Goal: Information Seeking & Learning: Learn about a topic

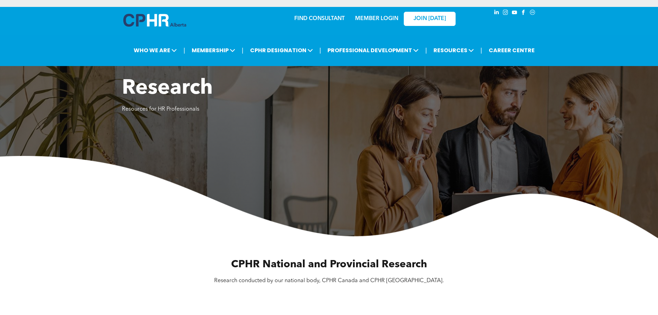
scroll to position [242, 0]
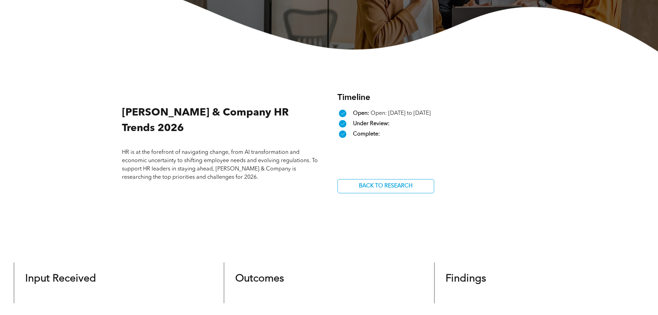
scroll to position [170, 0]
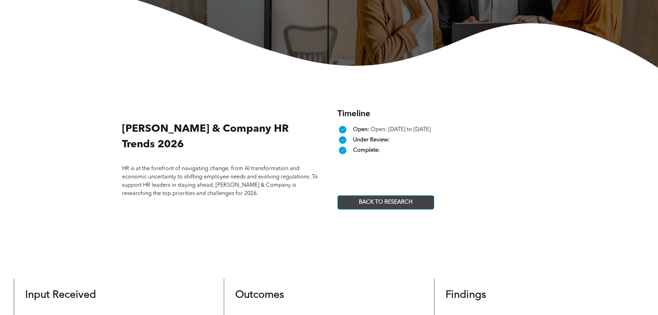
click at [376, 204] on span "BACK TO RESEARCH" at bounding box center [386, 202] width 58 height 13
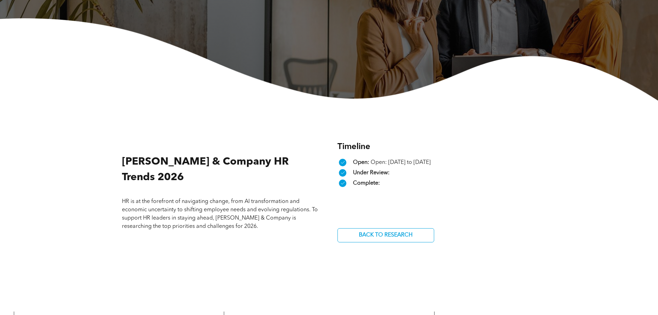
scroll to position [136, 0]
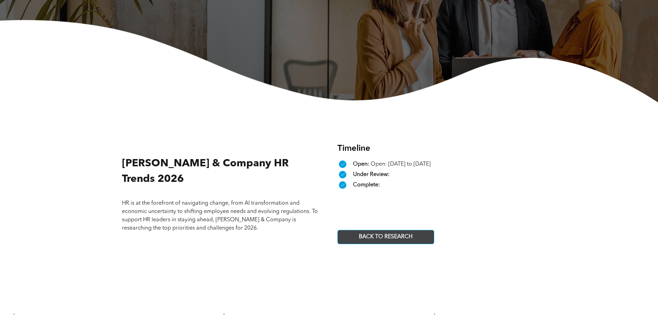
click at [396, 240] on span "BACK TO RESEARCH" at bounding box center [386, 236] width 58 height 13
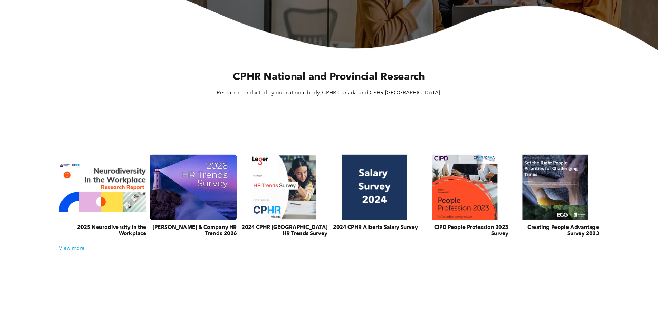
scroll to position [207, 0]
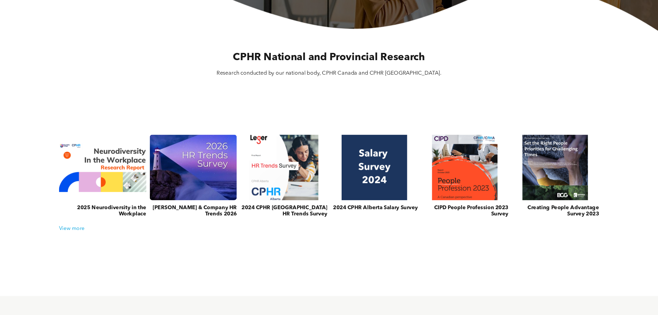
click at [305, 211] on h3 "2024 CPHR [GEOGRAPHIC_DATA] HR Trends Survey" at bounding box center [283, 211] width 87 height 12
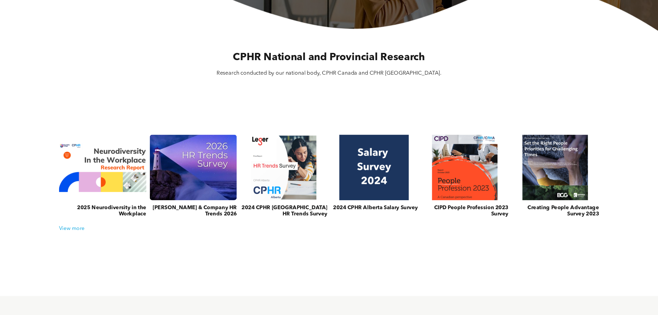
click at [368, 179] on link at bounding box center [374, 167] width 93 height 69
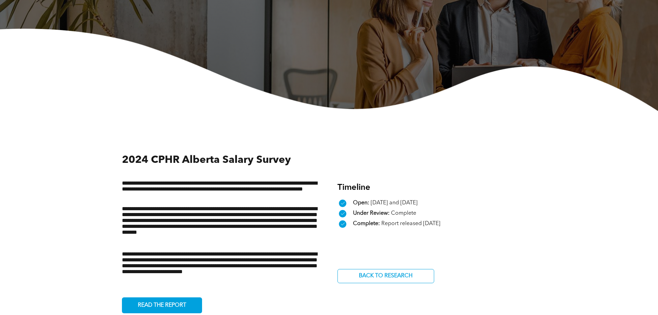
scroll to position [207, 0]
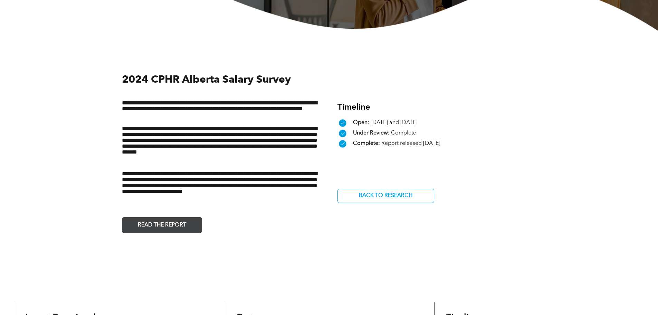
click at [180, 222] on span "READ THE REPORT" at bounding box center [161, 224] width 53 height 13
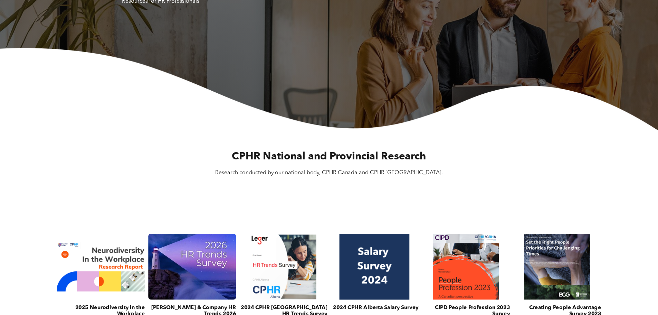
scroll to position [242, 0]
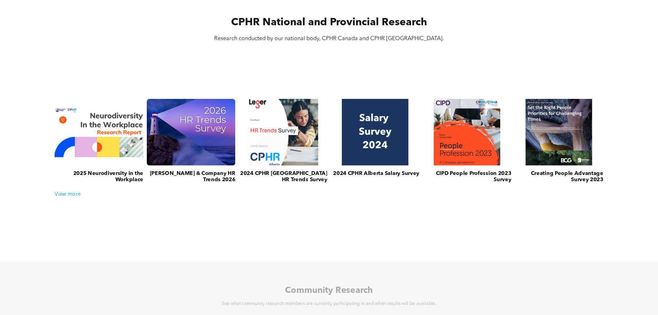
click at [315, 169] on span "2024 CPHR [GEOGRAPHIC_DATA] HR Trends Survey" at bounding box center [283, 177] width 89 height 23
click at [277, 136] on link at bounding box center [283, 132] width 94 height 70
click at [75, 195] on div "View more" at bounding box center [329, 194] width 556 height 6
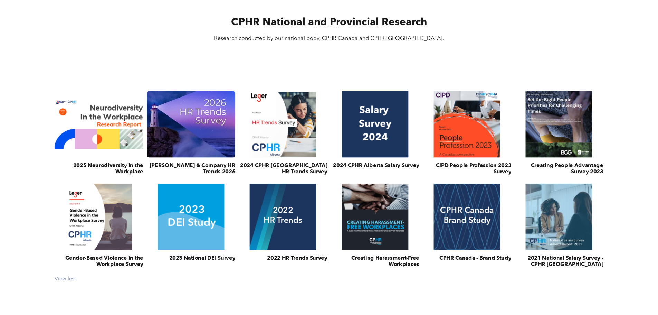
click at [67, 277] on div "View less" at bounding box center [329, 279] width 556 height 6
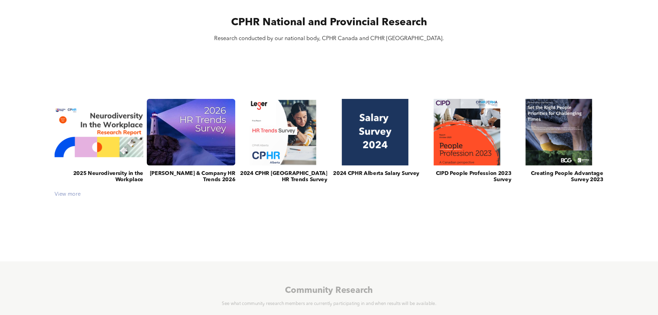
click at [74, 197] on div "View more" at bounding box center [329, 194] width 556 height 6
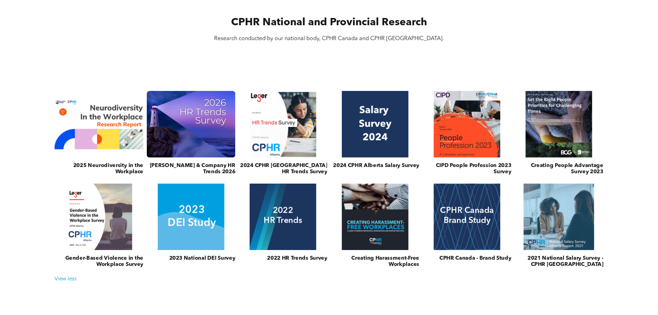
click at [548, 226] on link at bounding box center [559, 216] width 94 height 70
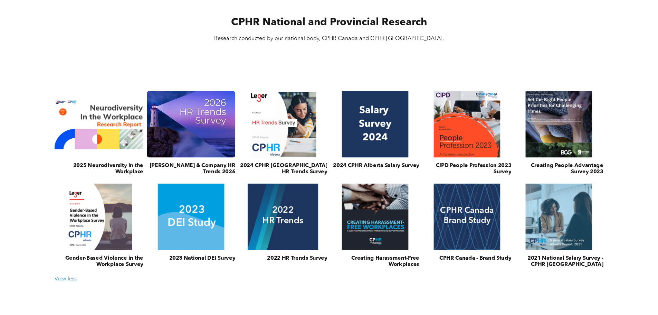
click at [294, 217] on link at bounding box center [283, 216] width 94 height 70
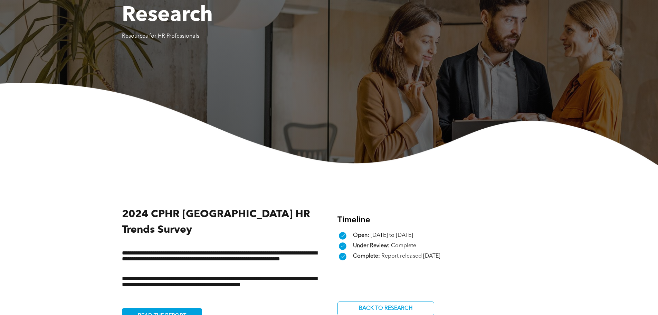
scroll to position [173, 0]
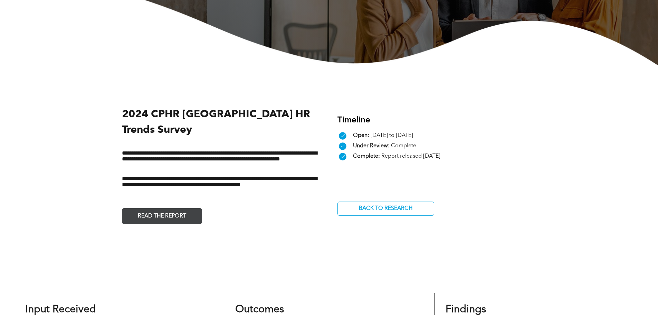
click at [187, 209] on span "READ THE REPORT" at bounding box center [161, 215] width 53 height 13
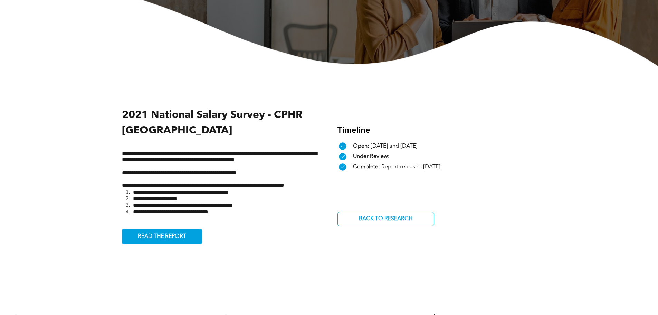
scroll to position [173, 0]
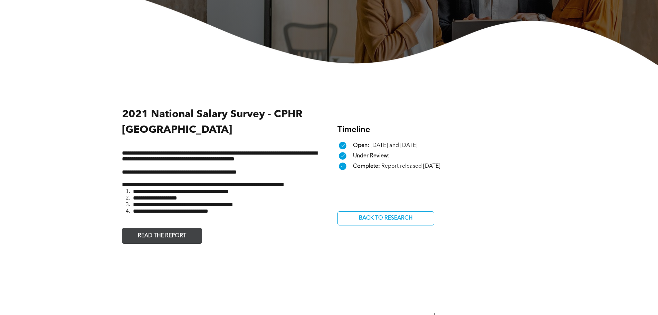
click at [181, 238] on span "READ THE REPORT" at bounding box center [161, 235] width 53 height 13
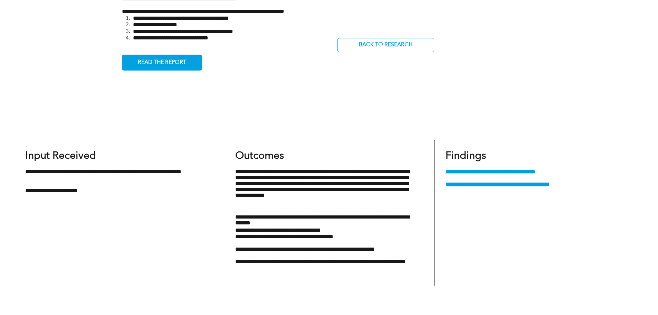
scroll to position [346, 0]
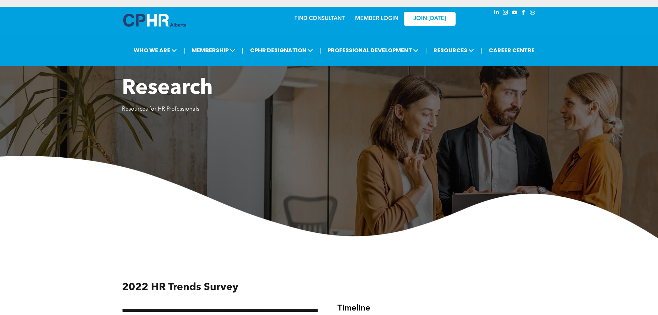
scroll to position [207, 0]
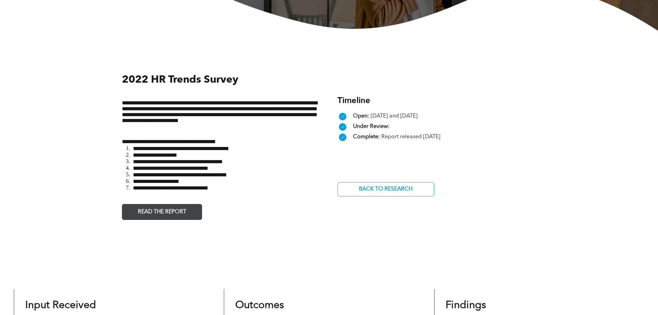
click at [136, 214] on span "READ THE REPORT" at bounding box center [161, 211] width 53 height 13
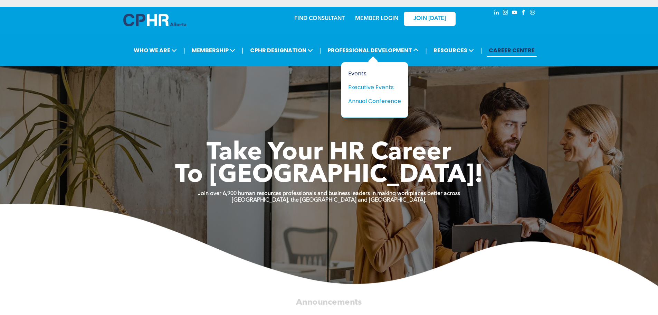
click at [366, 74] on div "Events" at bounding box center [372, 73] width 48 height 9
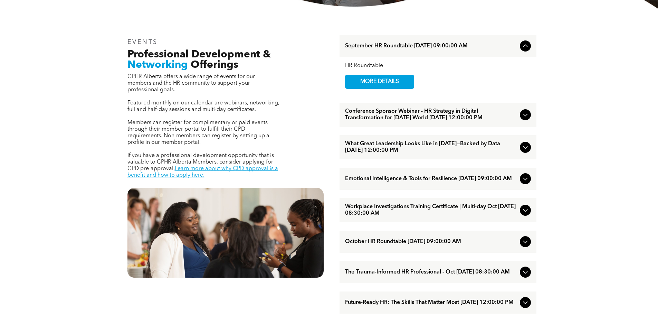
scroll to position [242, 0]
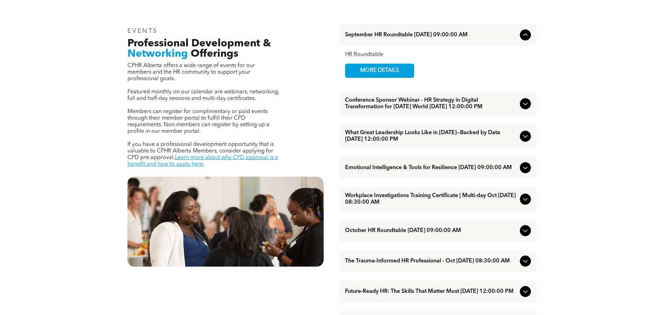
click at [431, 143] on span "What Great Leadership Looks Like in 2025—Backed by Data September/17/2025 12:00…" at bounding box center [431, 136] width 172 height 13
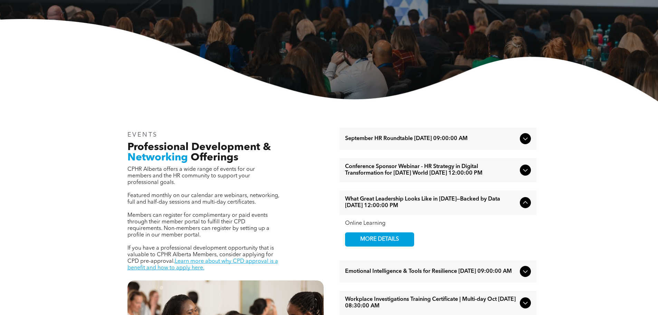
scroll to position [0, 0]
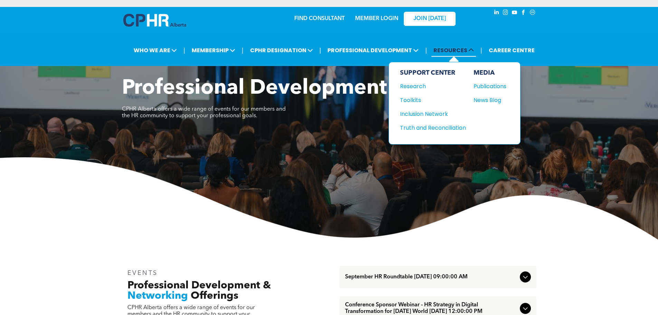
click at [448, 49] on span "RESOURCES" at bounding box center [454, 50] width 45 height 13
click at [437, 129] on div "Truth and Reconciliation" at bounding box center [429, 127] width 59 height 9
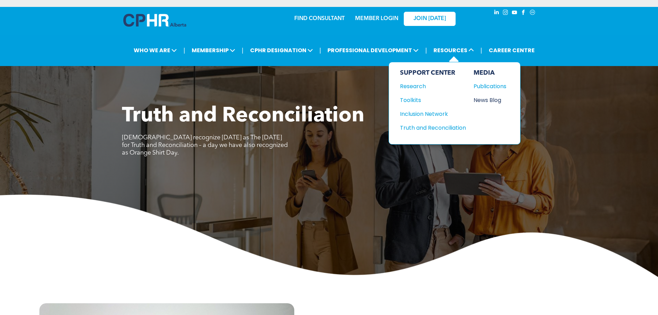
click at [486, 100] on div "News Blog" at bounding box center [489, 100] width 30 height 9
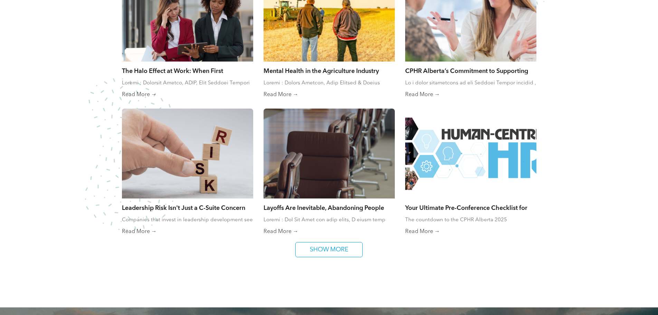
scroll to position [415, 0]
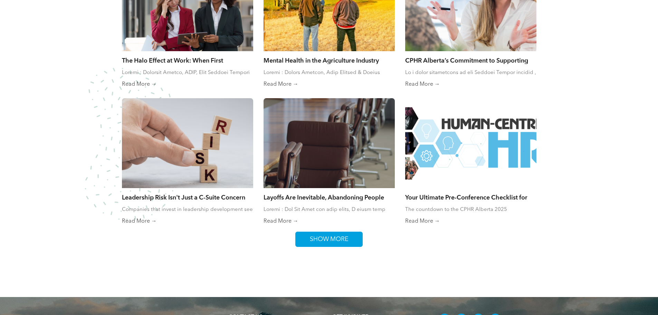
click at [301, 235] on link "SHOW MORE" at bounding box center [328, 239] width 67 height 15
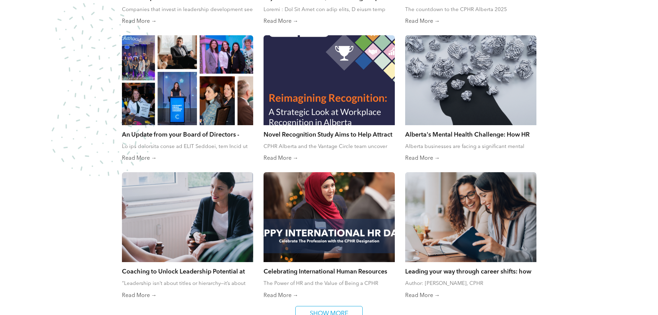
scroll to position [657, 0]
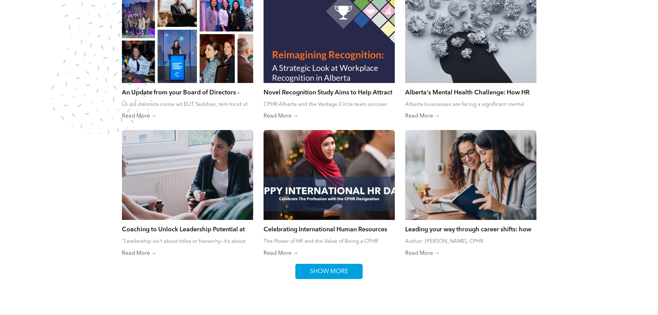
click at [350, 267] on span "SHOW MORE" at bounding box center [330, 271] width 44 height 15
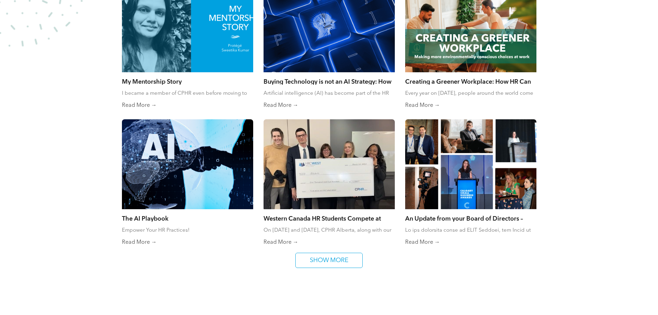
scroll to position [968, 0]
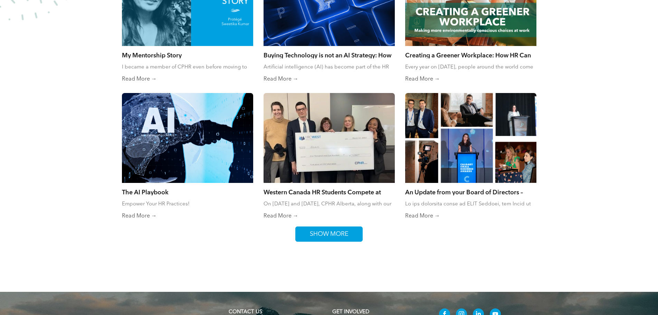
click at [344, 232] on span "SHOW MORE" at bounding box center [330, 234] width 44 height 15
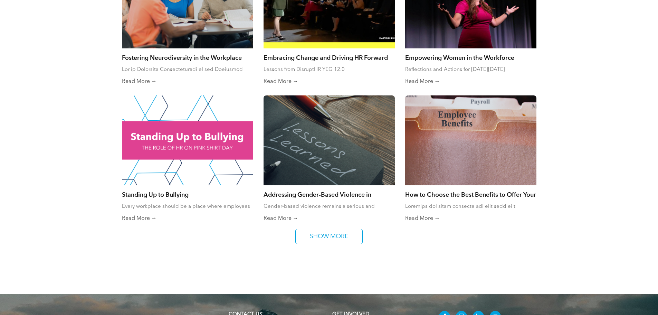
scroll to position [1244, 0]
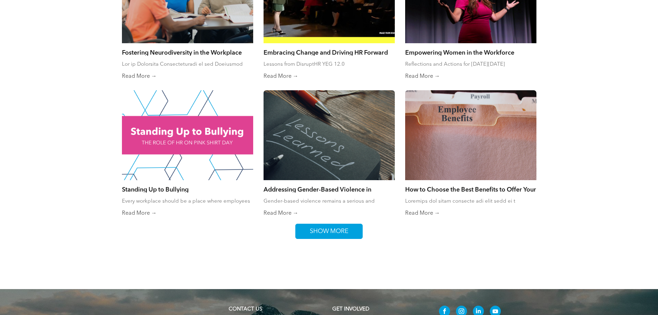
click at [336, 231] on span "SHOW MORE" at bounding box center [330, 231] width 44 height 15
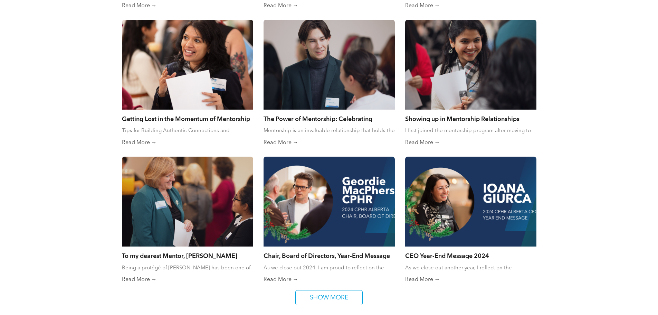
scroll to position [1486, 0]
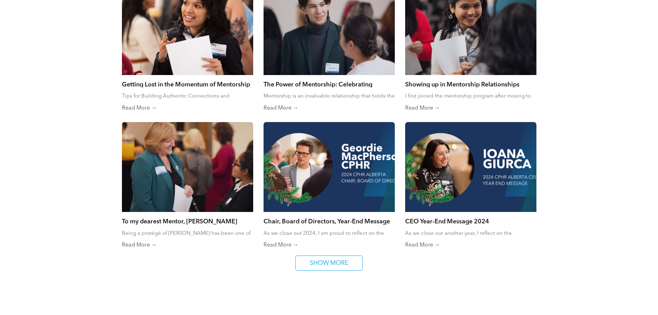
click at [334, 255] on link "SHOW MORE" at bounding box center [328, 262] width 67 height 15
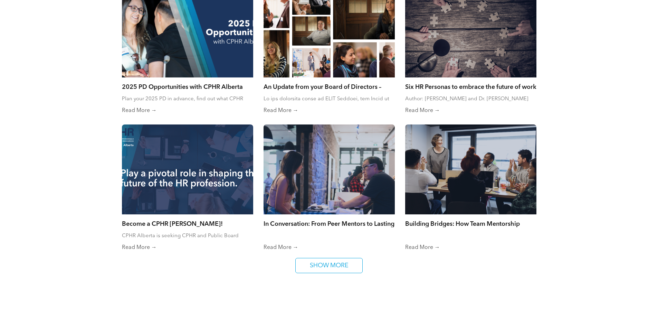
scroll to position [1762, 0]
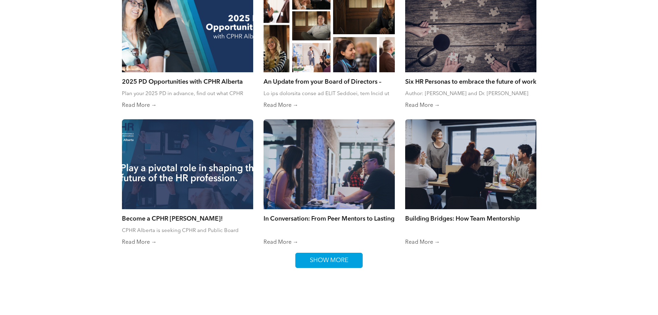
click at [347, 256] on span "SHOW MORE" at bounding box center [330, 260] width 44 height 15
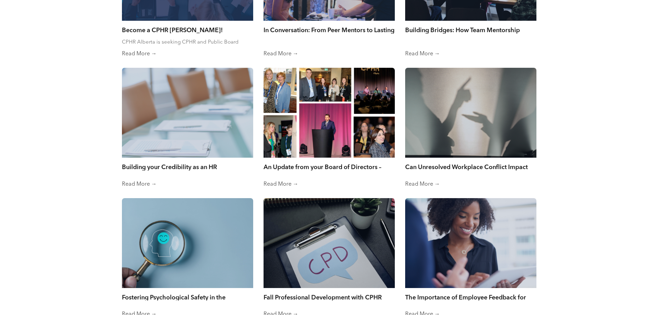
scroll to position [1947, 0]
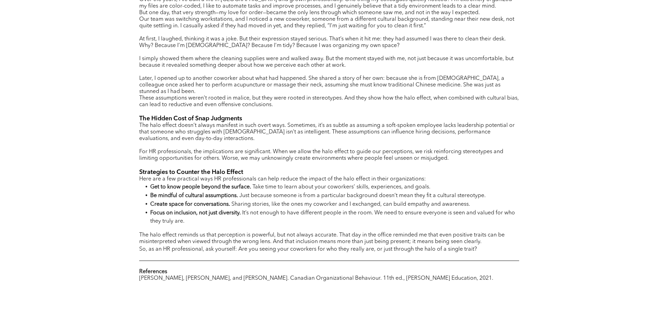
scroll to position [415, 0]
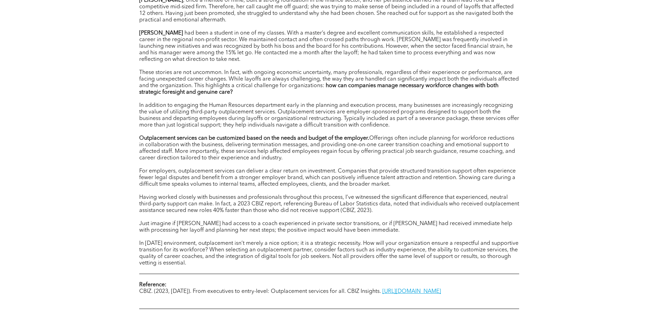
scroll to position [380, 0]
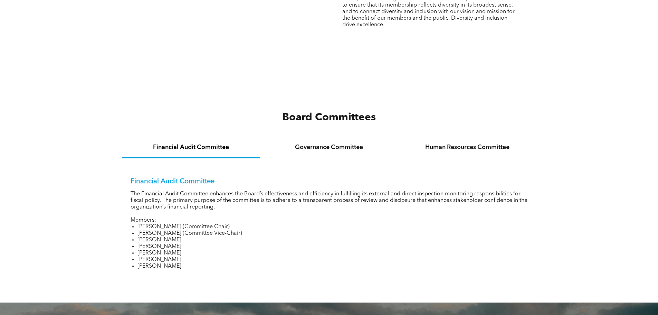
scroll to position [898, 0]
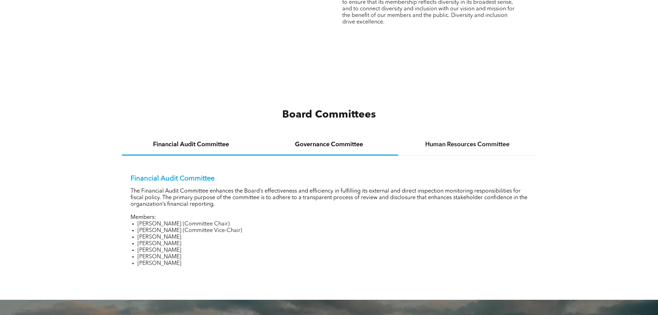
click at [308, 152] on div "Governance Committee" at bounding box center [329, 144] width 138 height 21
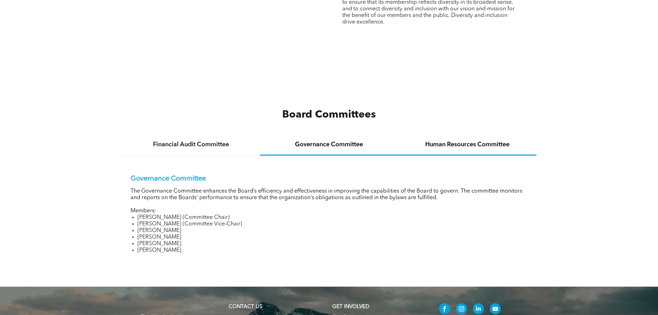
click at [469, 147] on h4 "Human Resources Committee" at bounding box center [468, 145] width 126 height 8
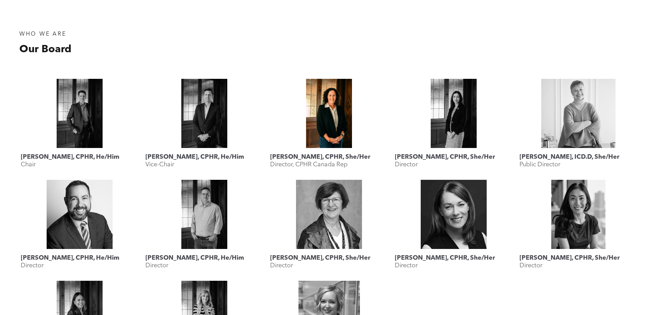
scroll to position [276, 0]
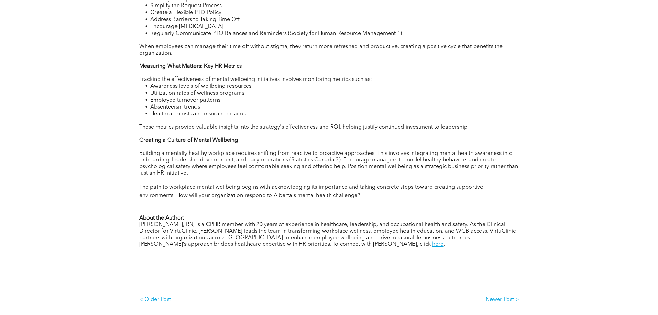
scroll to position [657, 0]
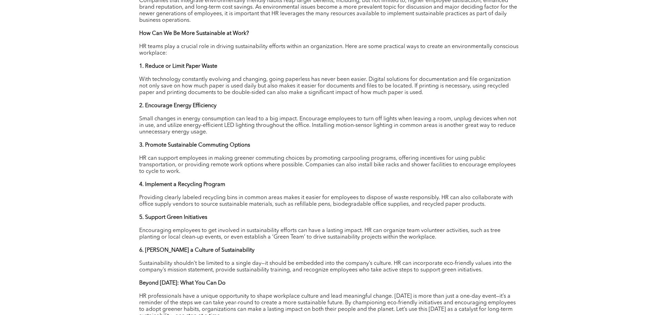
scroll to position [449, 0]
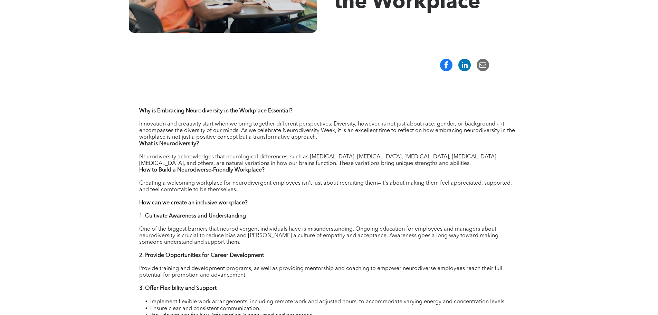
scroll to position [207, 0]
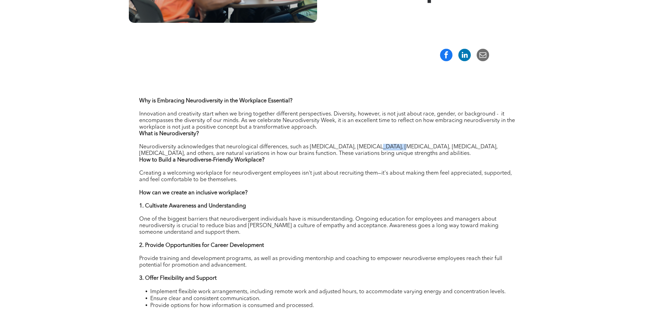
drag, startPoint x: 371, startPoint y: 147, endPoint x: 394, endPoint y: 150, distance: 23.0
click at [394, 150] on span "Neurodiversity acknowledges that neurological differences, such as [MEDICAL_DAT…" at bounding box center [318, 143] width 359 height 25
click at [451, 152] on p "What is Neurodiversity? Neurodiversity acknowledges that neurological differenc…" at bounding box center [329, 144] width 380 height 26
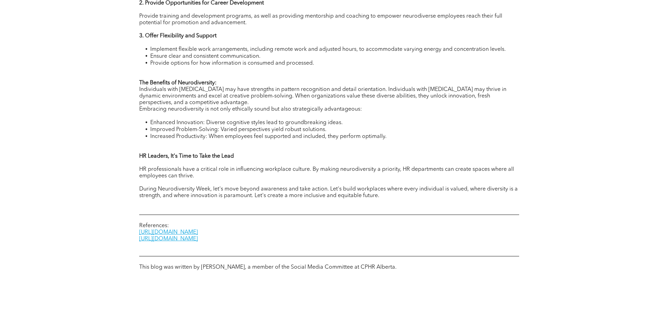
scroll to position [484, 0]
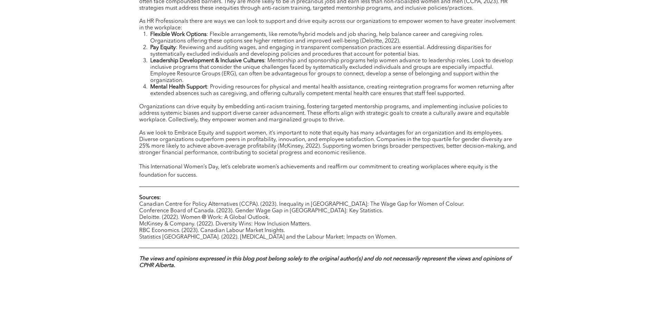
scroll to position [415, 0]
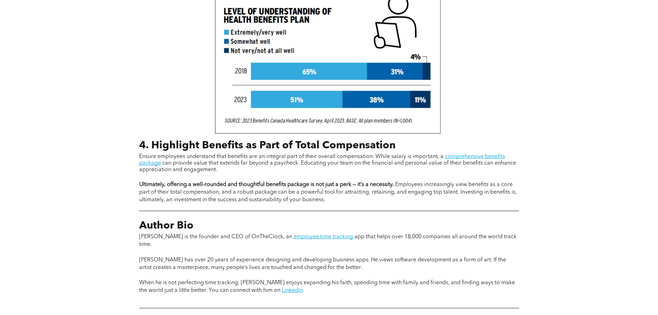
scroll to position [864, 0]
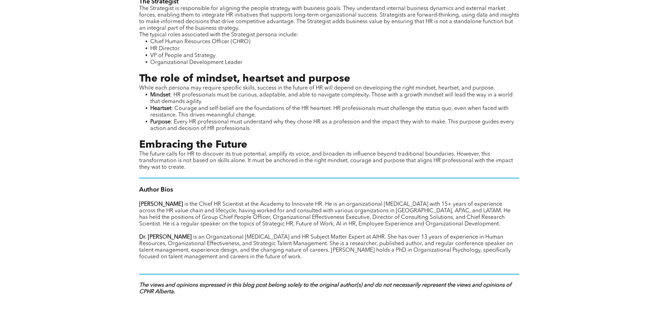
scroll to position [933, 0]
